Goal: Navigation & Orientation: Find specific page/section

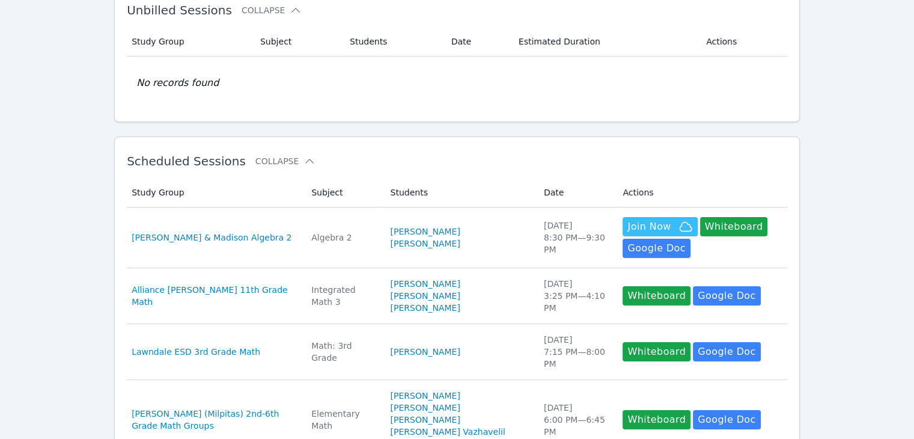
scroll to position [88, 0]
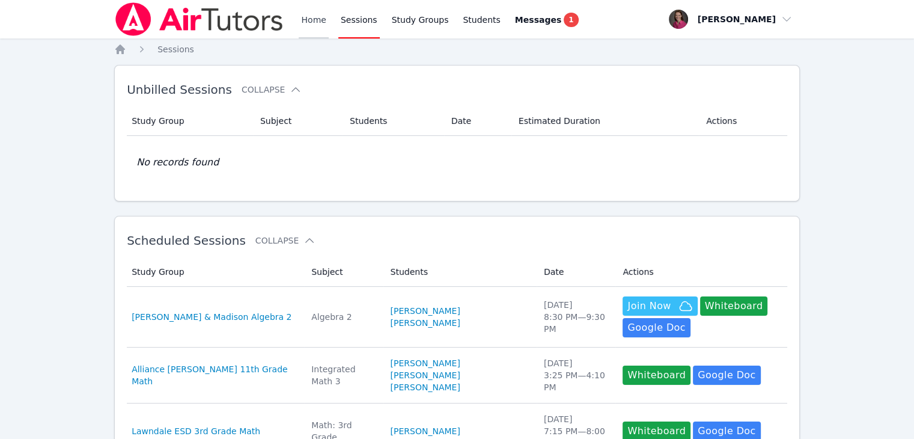
click at [322, 17] on link "Home" at bounding box center [313, 19] width 29 height 38
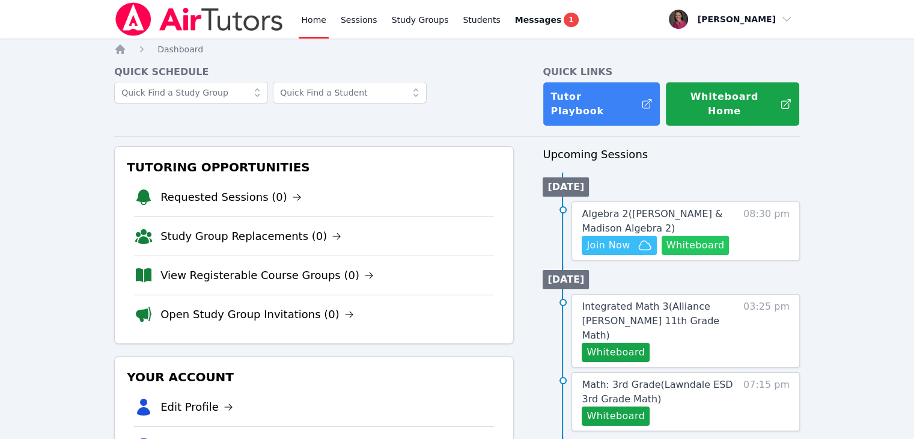
click at [690, 239] on button "Whiteboard" at bounding box center [696, 245] width 68 height 19
